Goal: Task Accomplishment & Management: Use online tool/utility

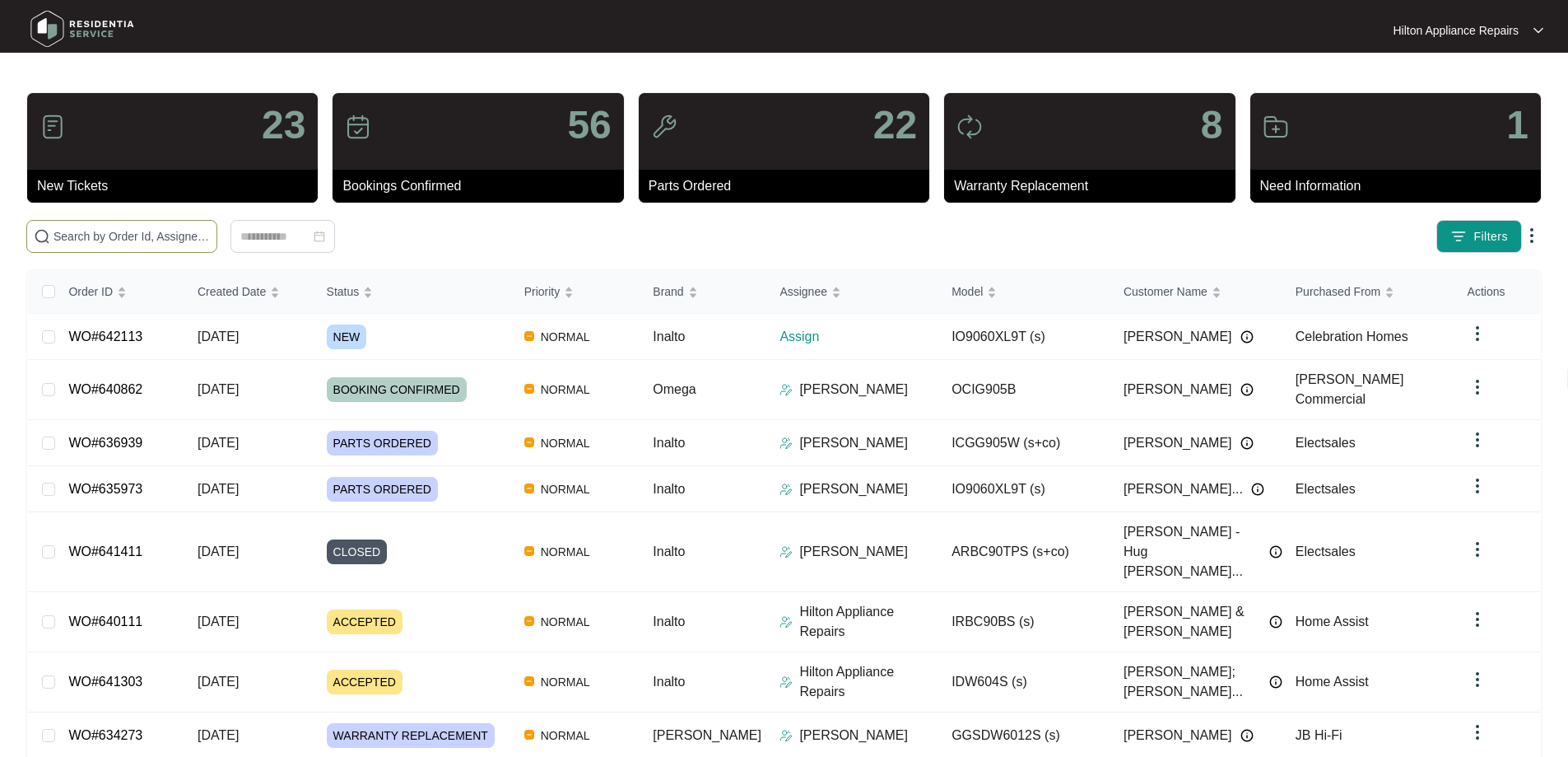
click at [189, 233] on input "text" at bounding box center [131, 236] width 156 height 18
click at [210, 237] on input "text" at bounding box center [131, 236] width 156 height 18
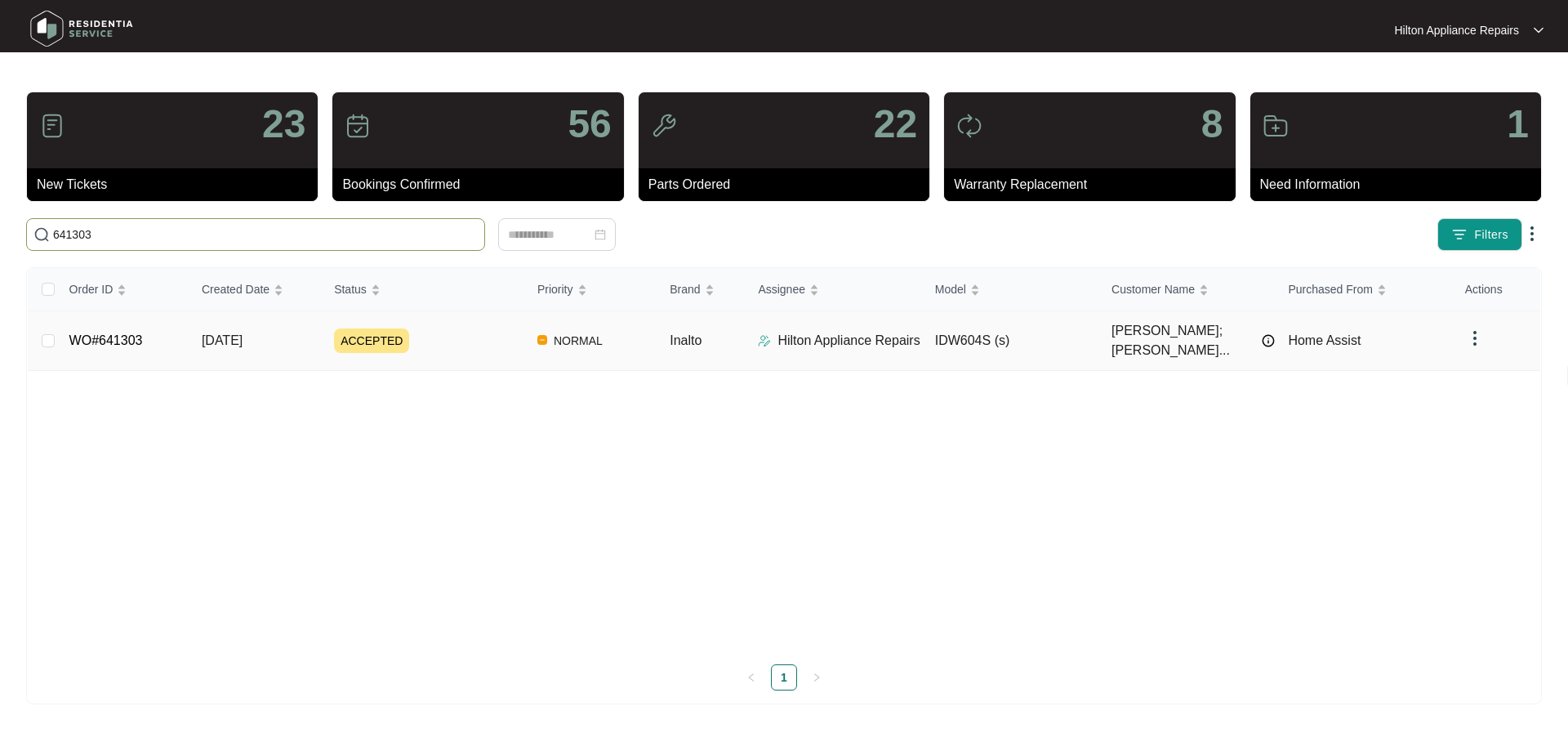
type input "641303"
click at [773, 337] on div "Hilton Appliance Repairs" at bounding box center [839, 340] width 163 height 20
click at [761, 334] on img at bounding box center [764, 340] width 13 height 13
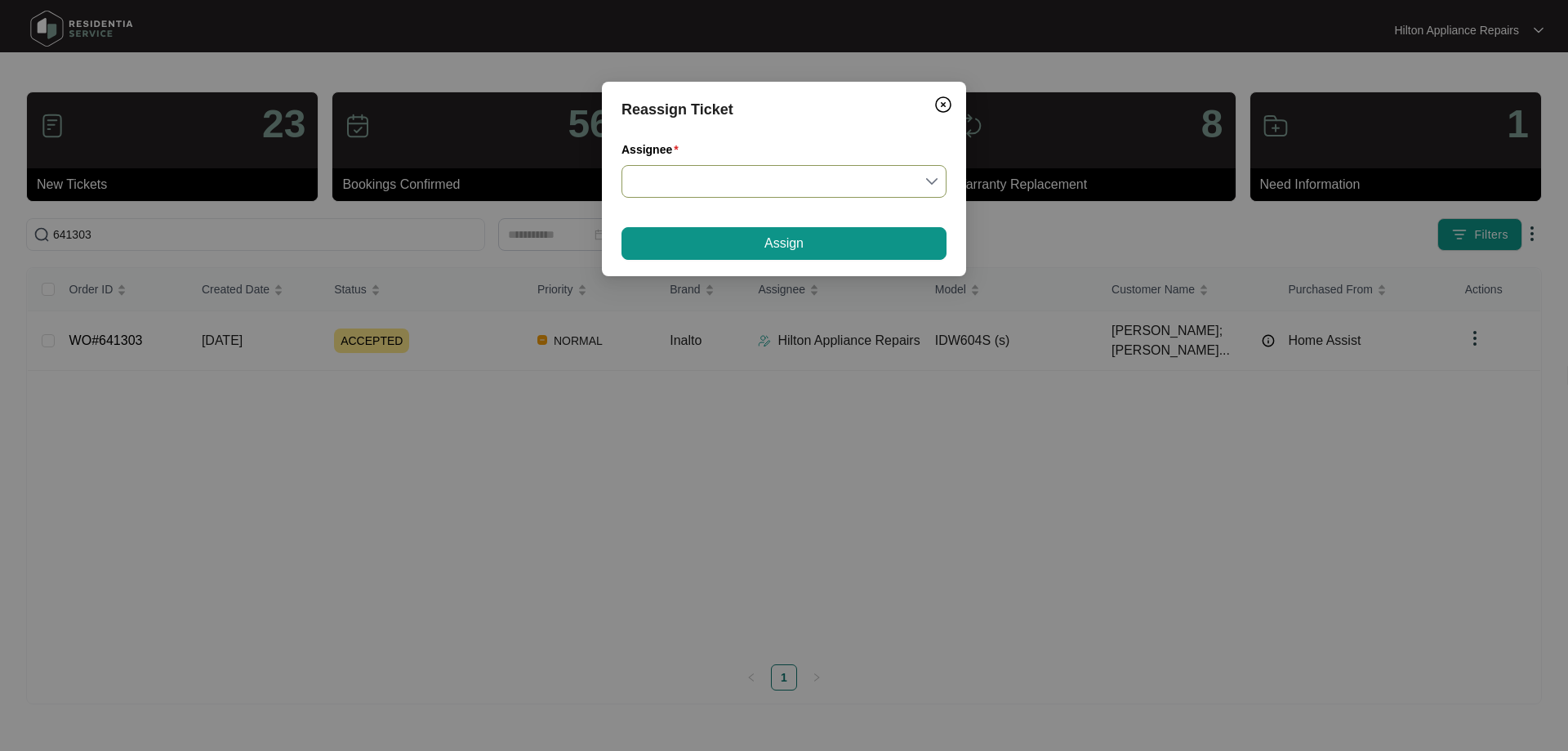
click at [742, 187] on input "Assignee" at bounding box center [784, 181] width 306 height 31
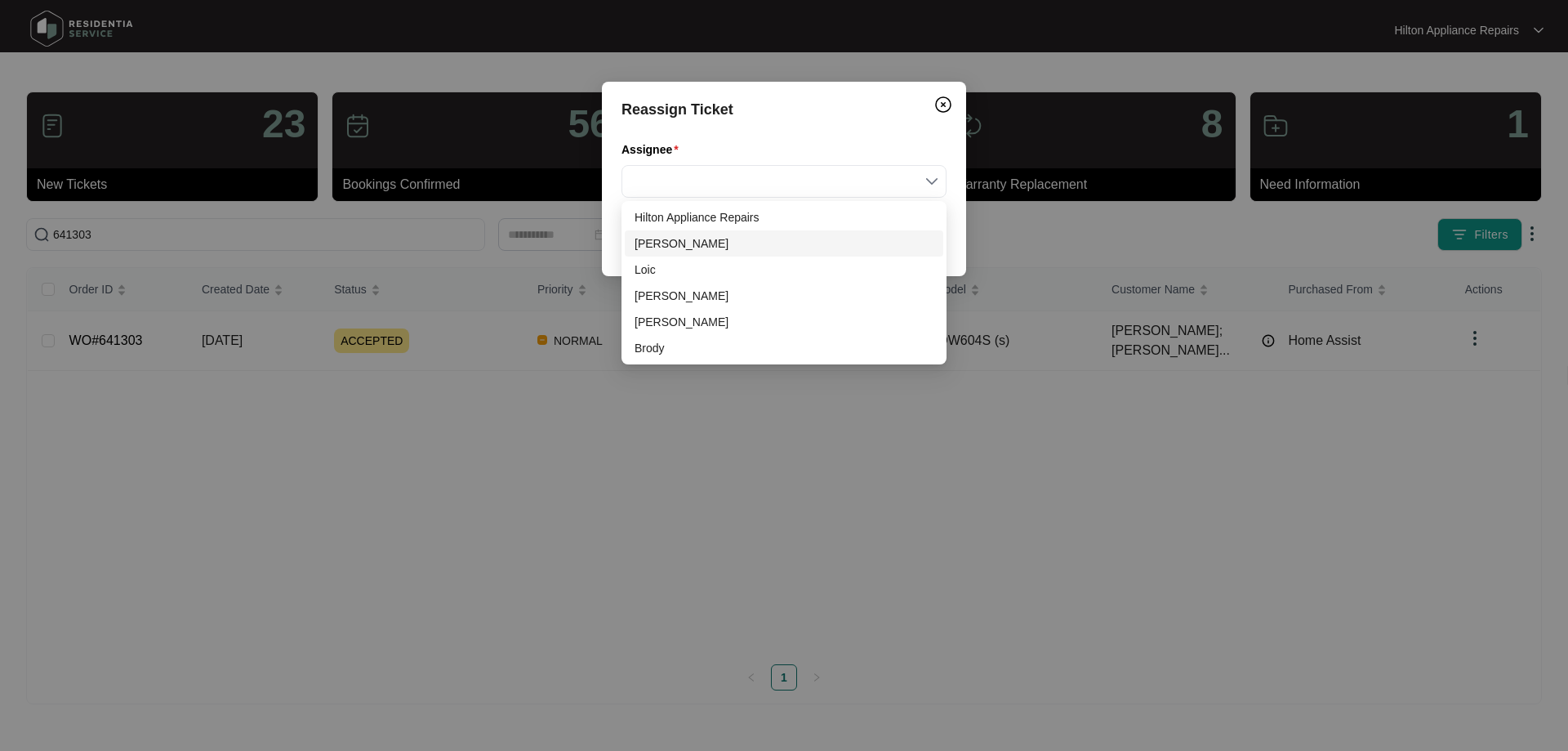
click at [654, 245] on div "[PERSON_NAME]" at bounding box center [784, 244] width 299 height 18
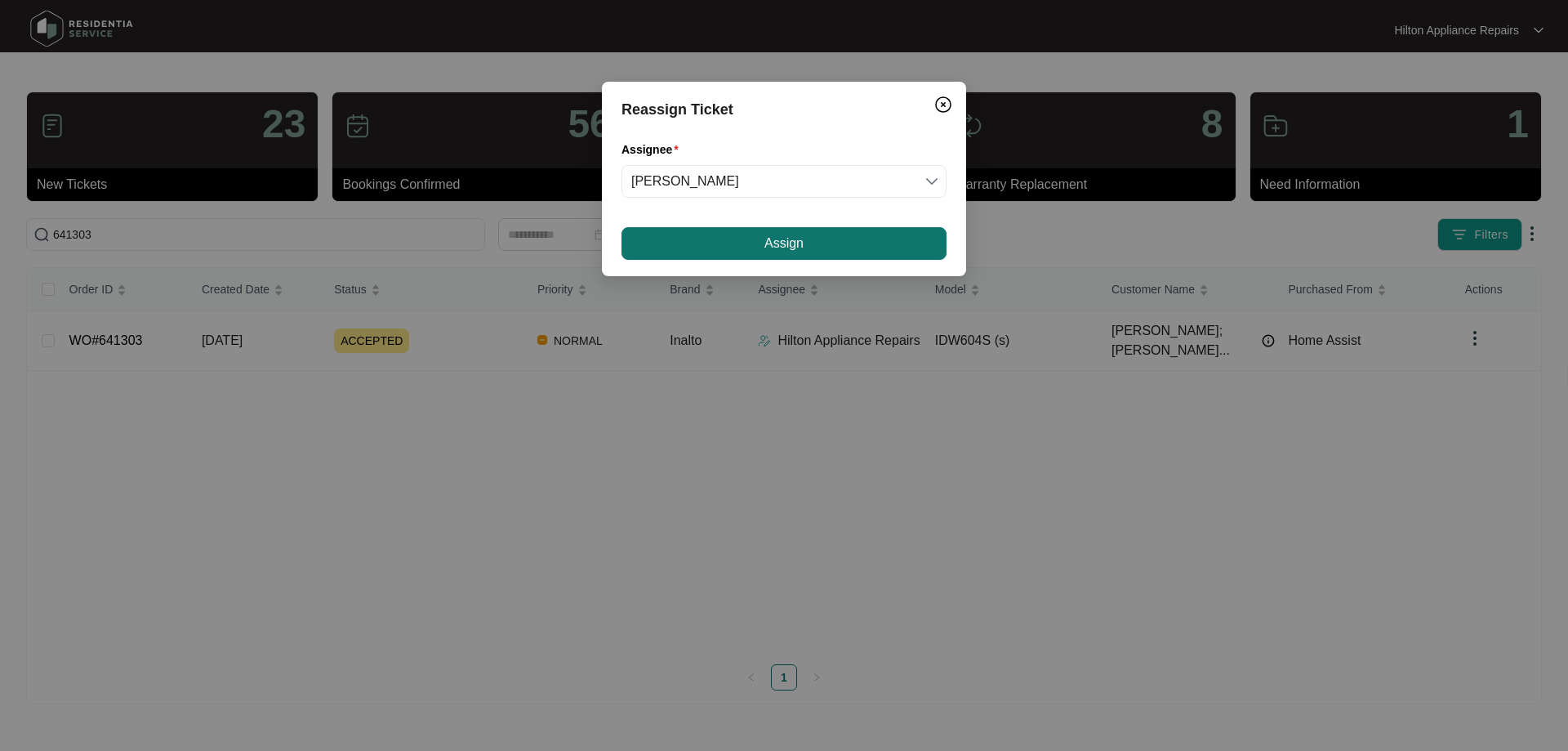
click at [783, 239] on span "Assign" at bounding box center [784, 244] width 39 height 20
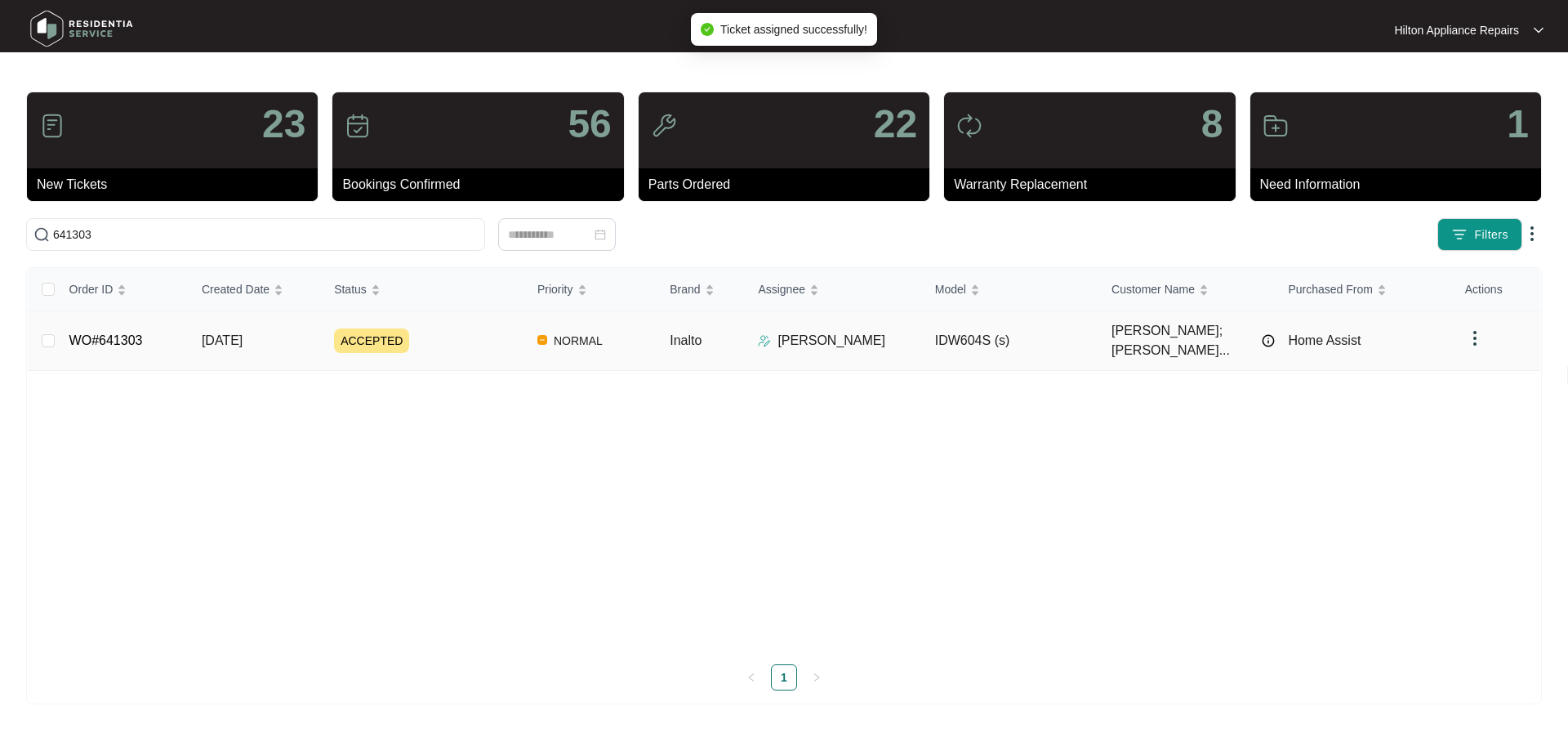
click at [458, 339] on div "ACCEPTED" at bounding box center [429, 340] width 190 height 25
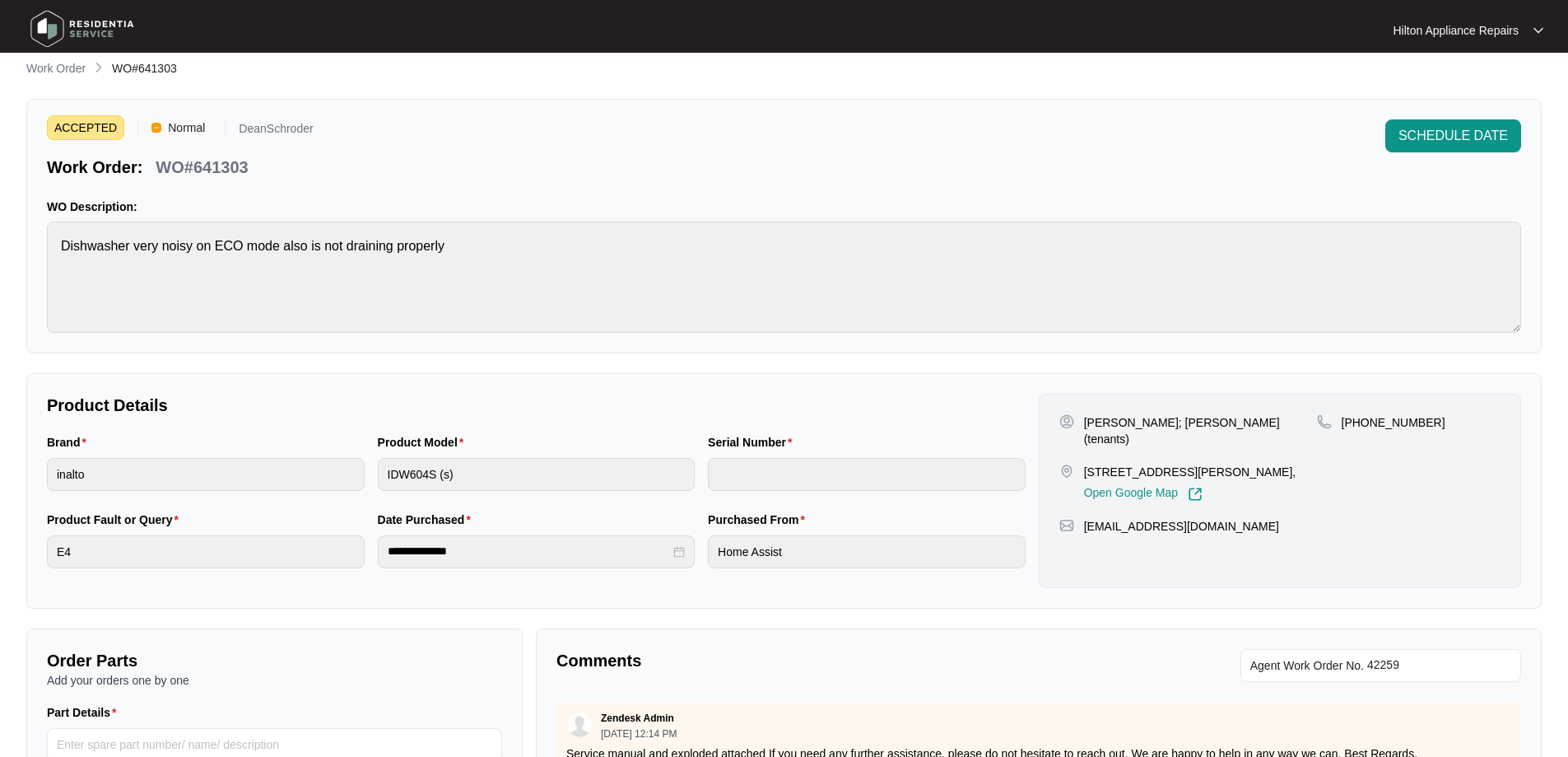
scroll to position [7, 0]
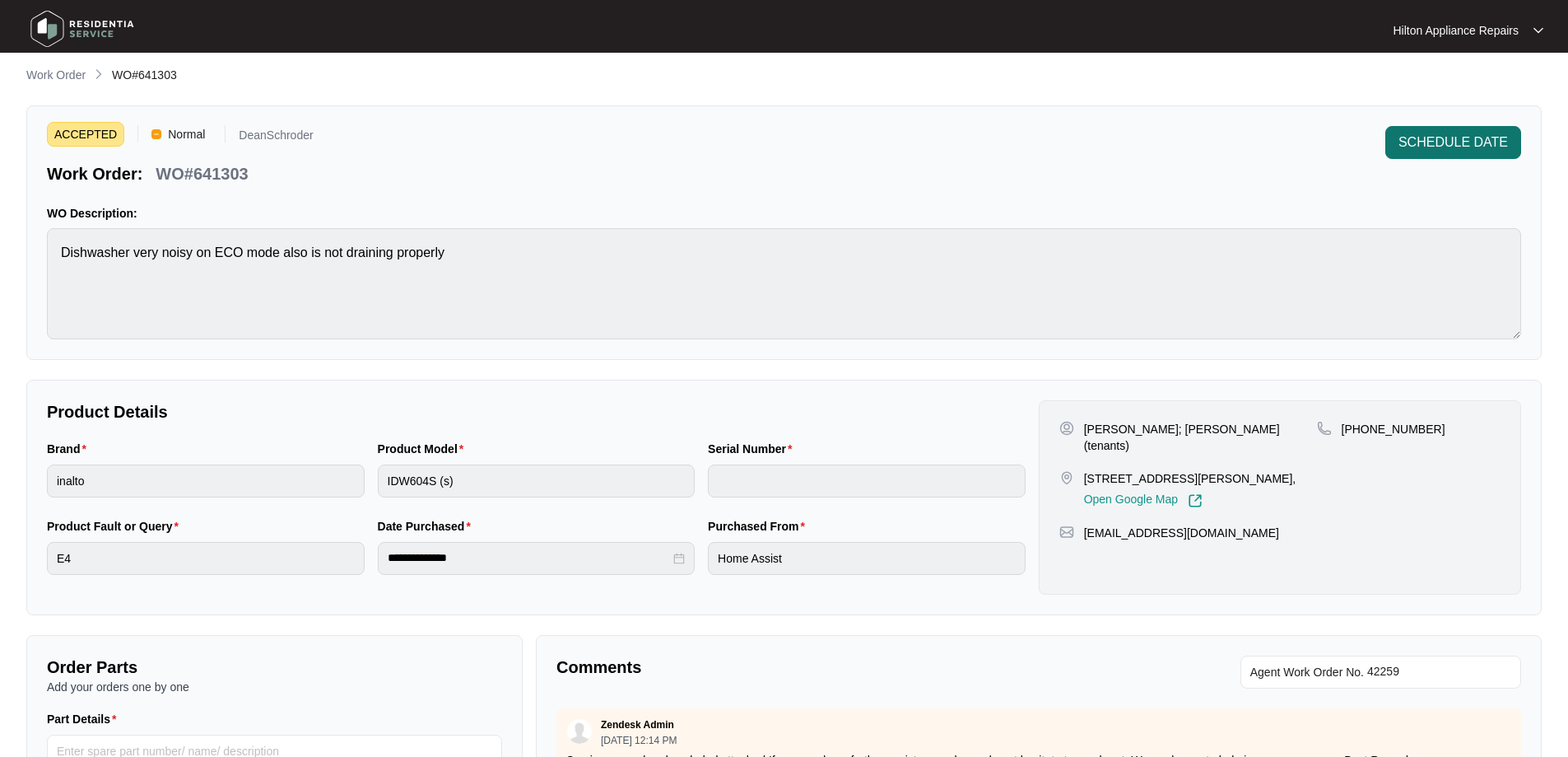
click at [1458, 144] on span "SCHEDULE DATE" at bounding box center [1453, 142] width 109 height 20
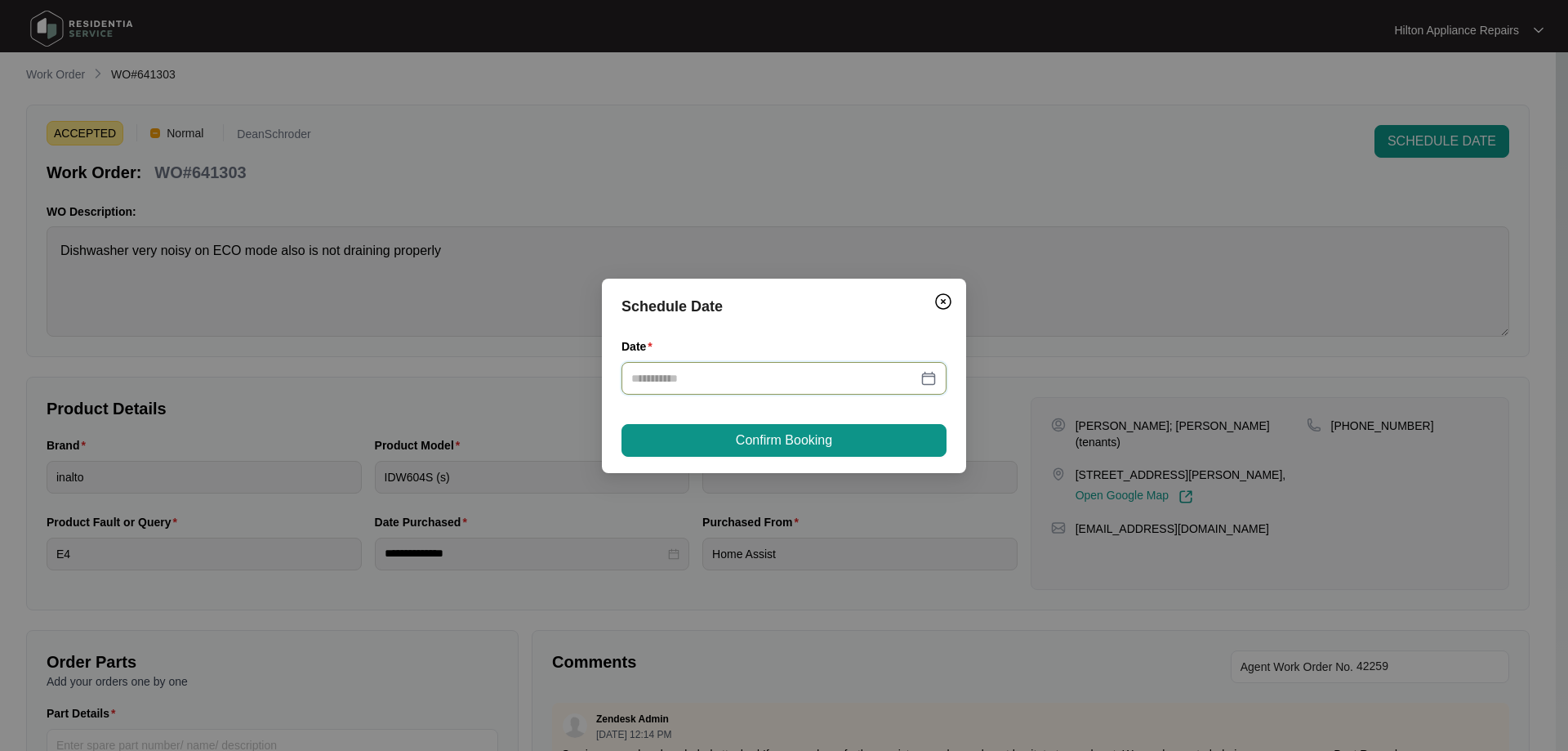
click at [830, 382] on input "Date" at bounding box center [774, 378] width 286 height 18
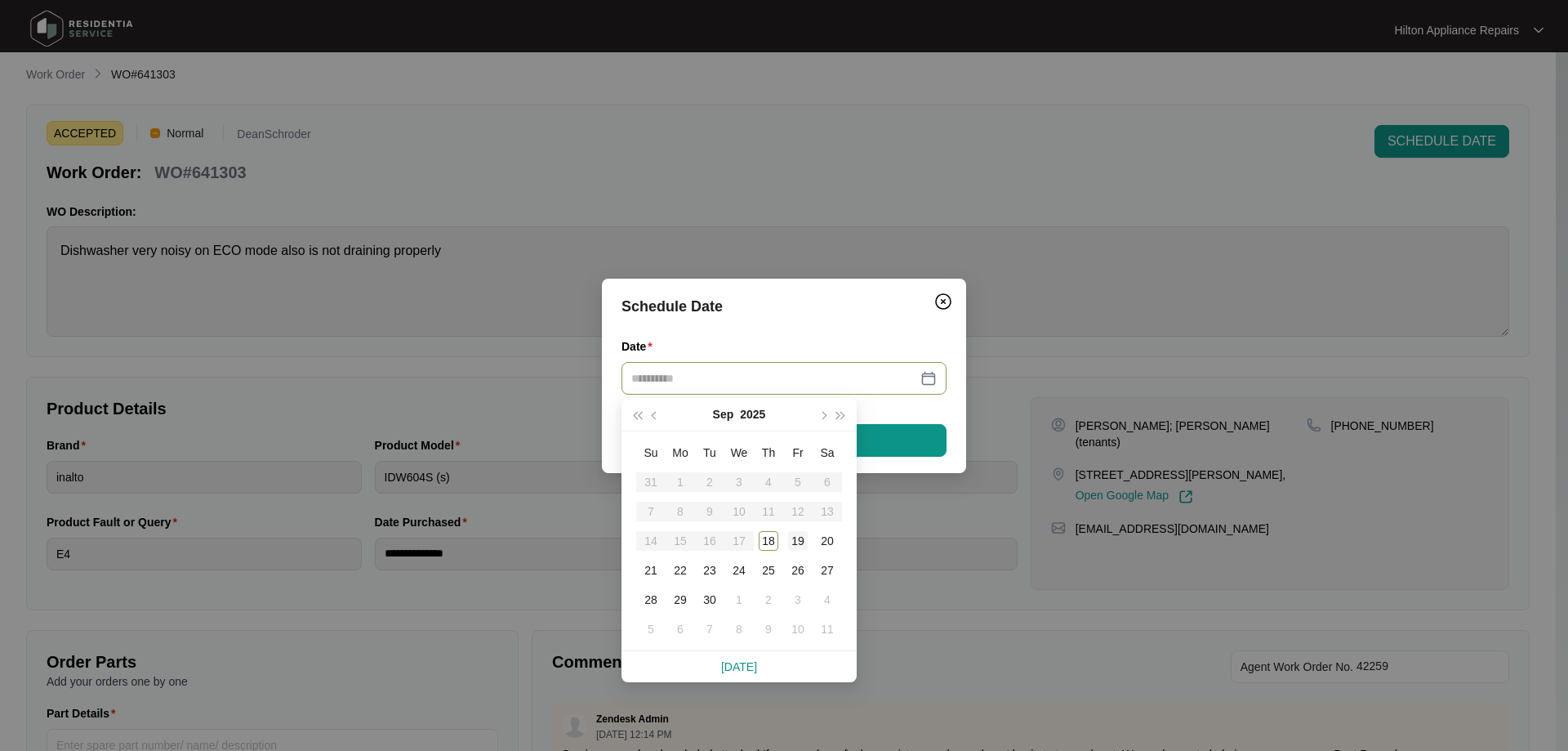
type input "**********"
click at [801, 543] on div "19" at bounding box center [798, 541] width 20 height 20
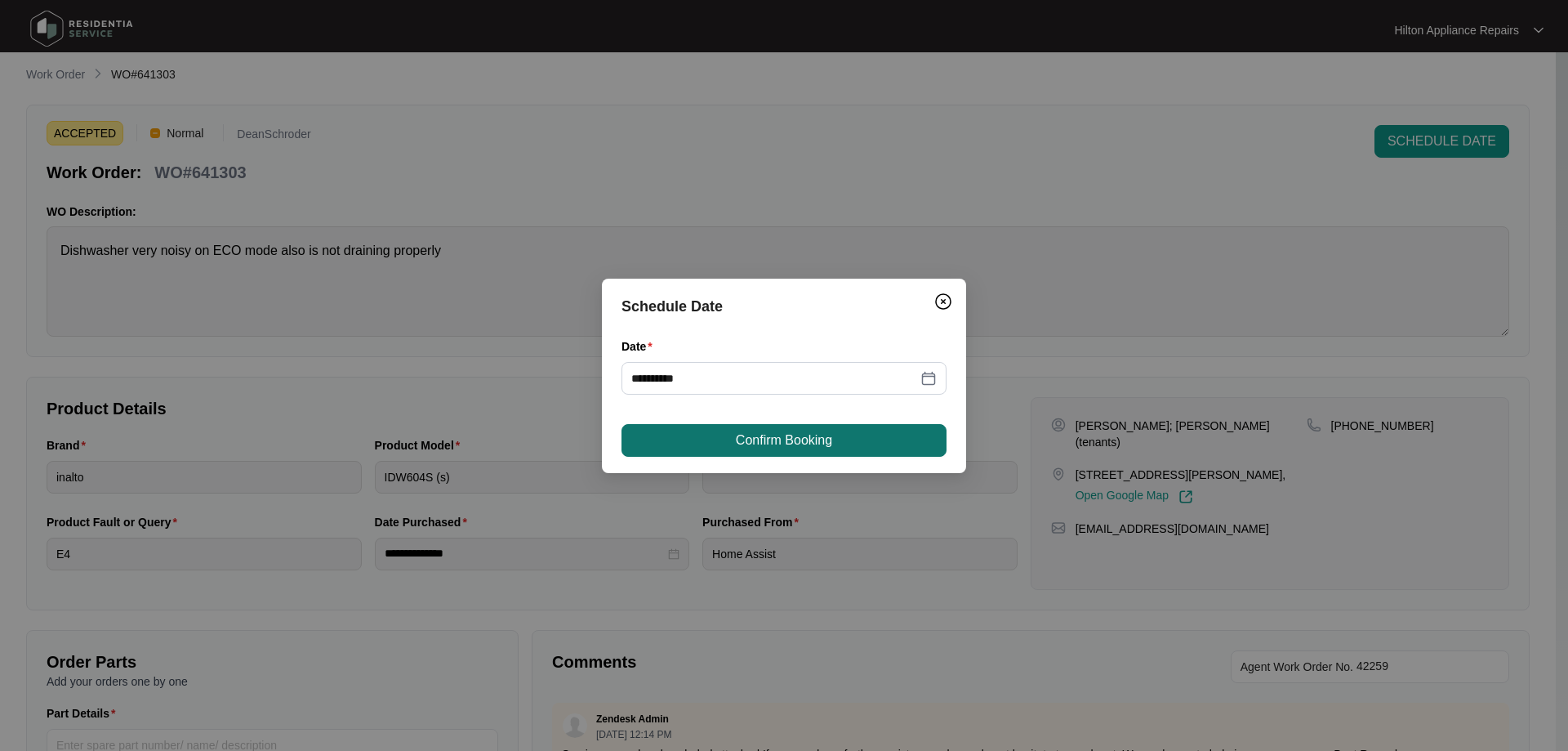
click at [809, 439] on span "Confirm Booking" at bounding box center [784, 440] width 97 height 20
